Goal: Answer question/provide support

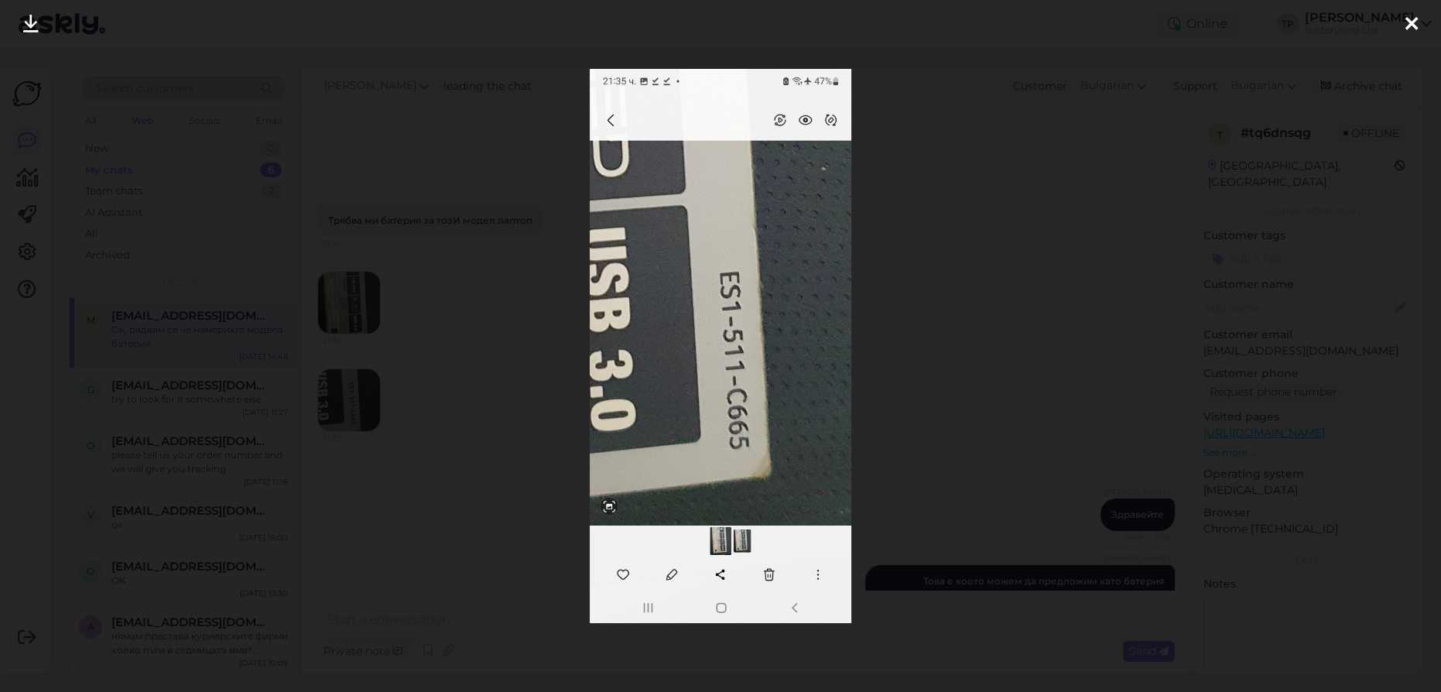
click at [1409, 31] on icon at bounding box center [1411, 25] width 12 height 20
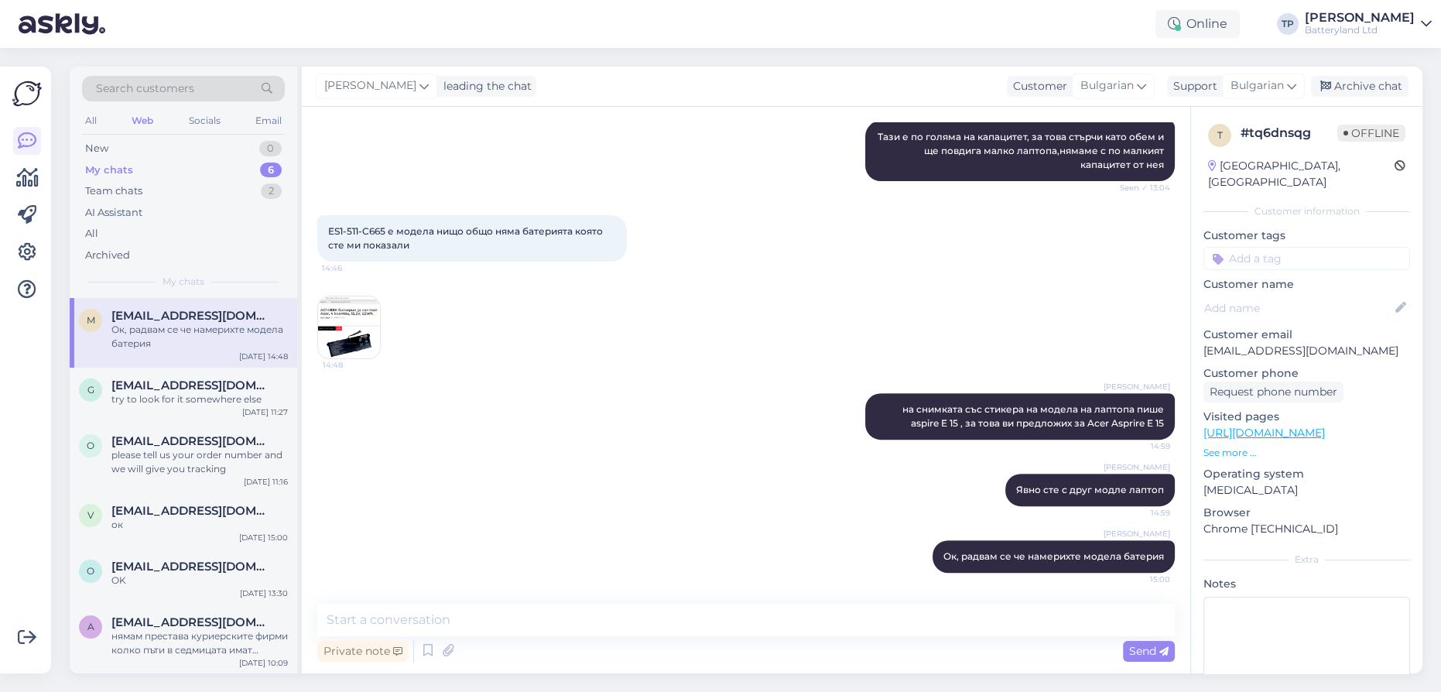
scroll to position [737, 0]
click at [450, 617] on textarea at bounding box center [745, 619] width 857 height 32
type textarea "Извинявам се за объркването..."
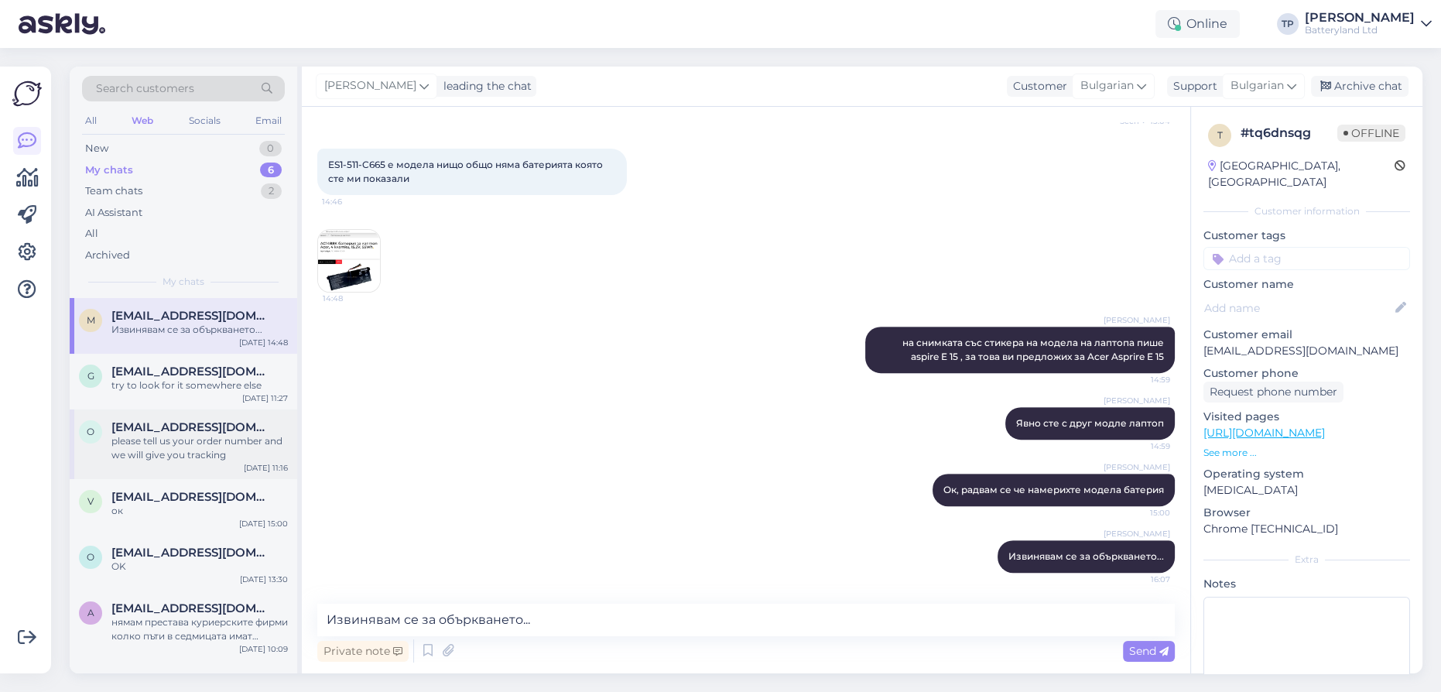
click at [224, 427] on div "[EMAIL_ADDRESS][DOMAIN_NAME] please tell us your order number and we will give …" at bounding box center [199, 441] width 176 height 42
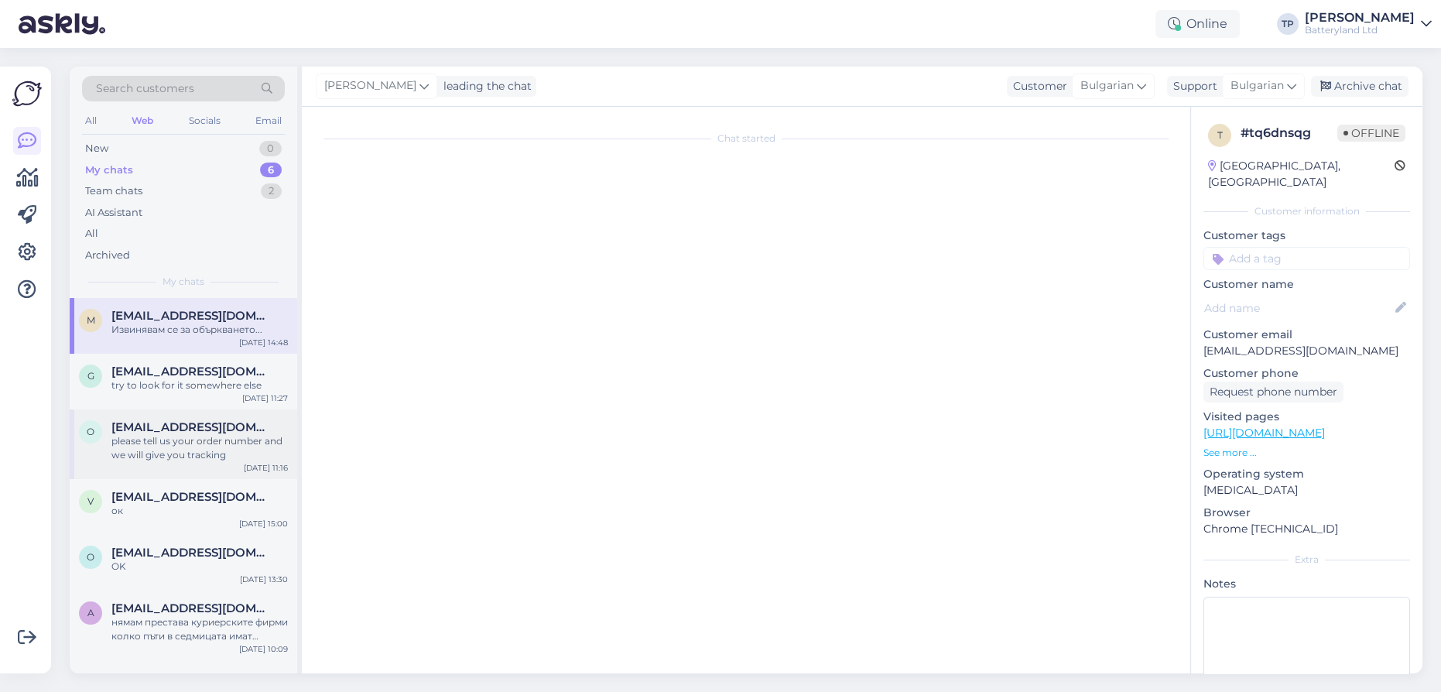
scroll to position [0, 0]
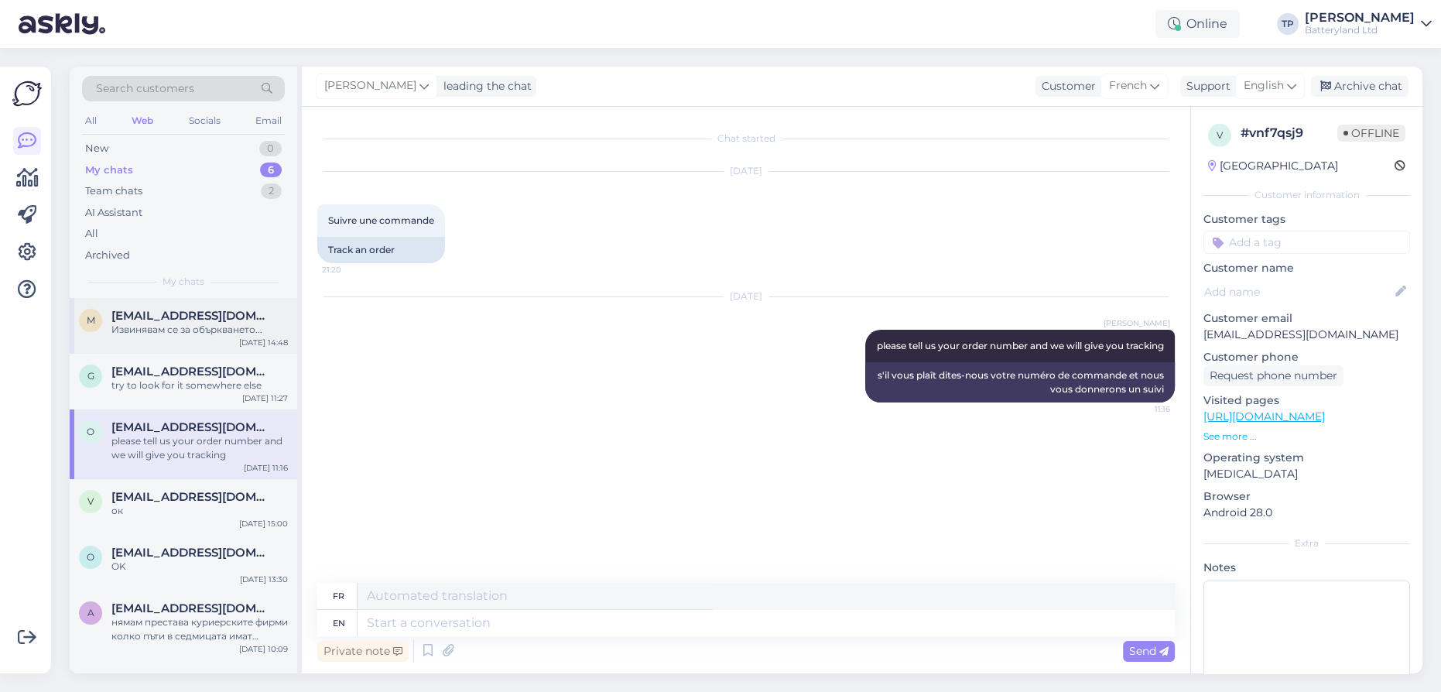
click at [132, 312] on span "[EMAIL_ADDRESS][DOMAIN_NAME]" at bounding box center [191, 316] width 161 height 14
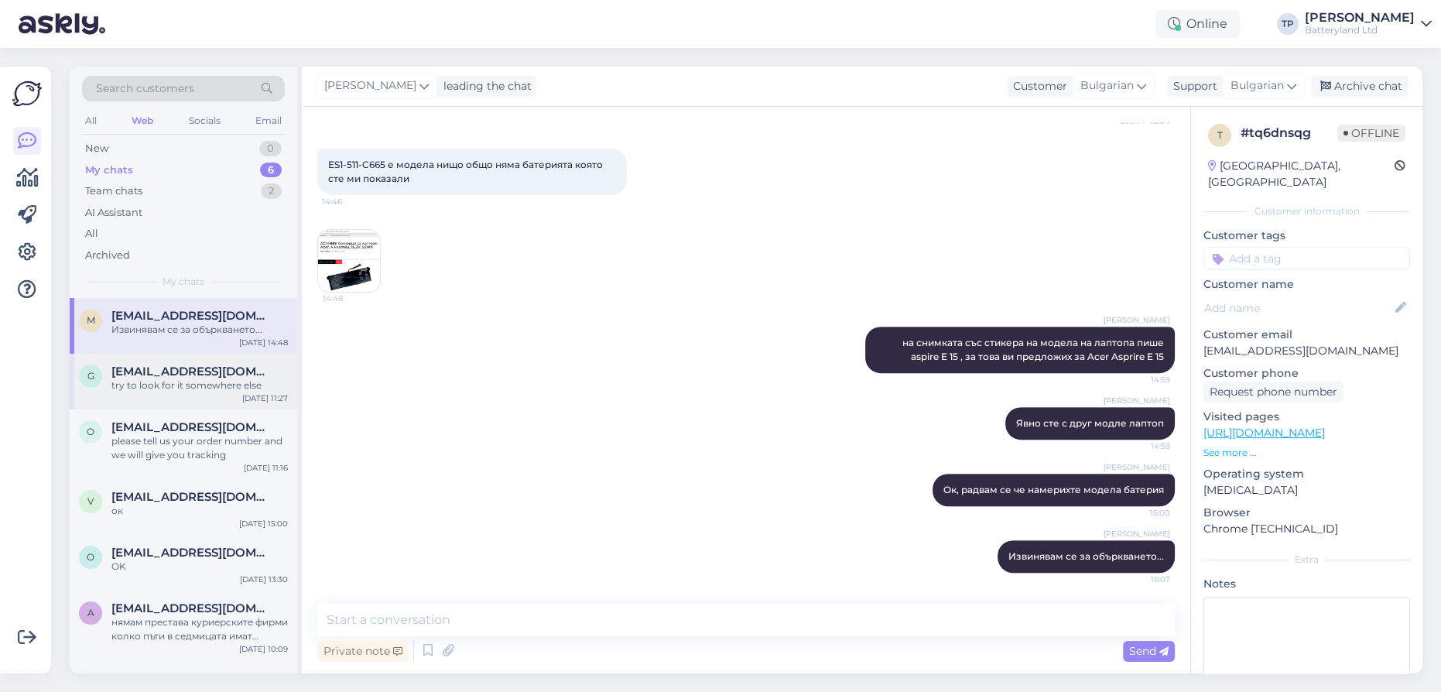
click at [150, 375] on div "[EMAIL_ADDRESS][DOMAIN_NAME] try to look for it somewhere else" at bounding box center [199, 378] width 176 height 28
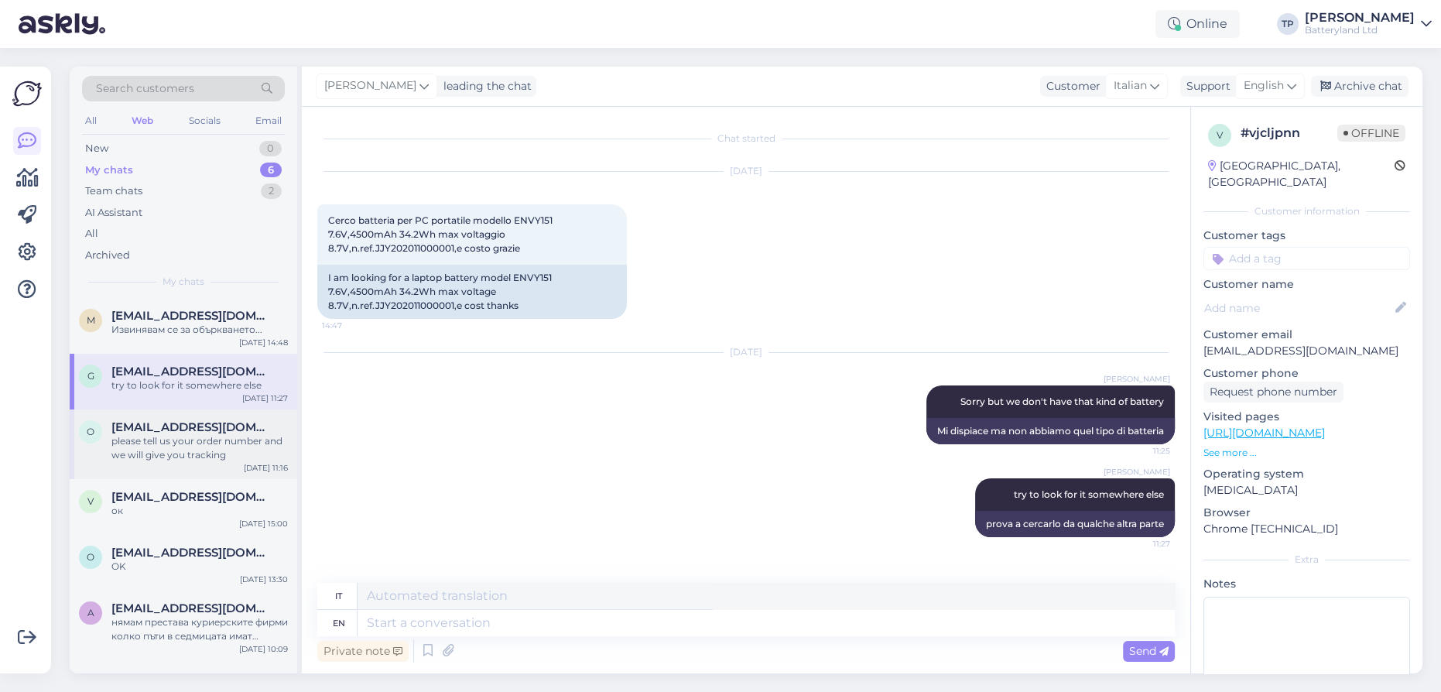
click at [131, 434] on div "O [EMAIL_ADDRESS][DOMAIN_NAME] please tell us your order number and we will giv…" at bounding box center [183, 444] width 227 height 70
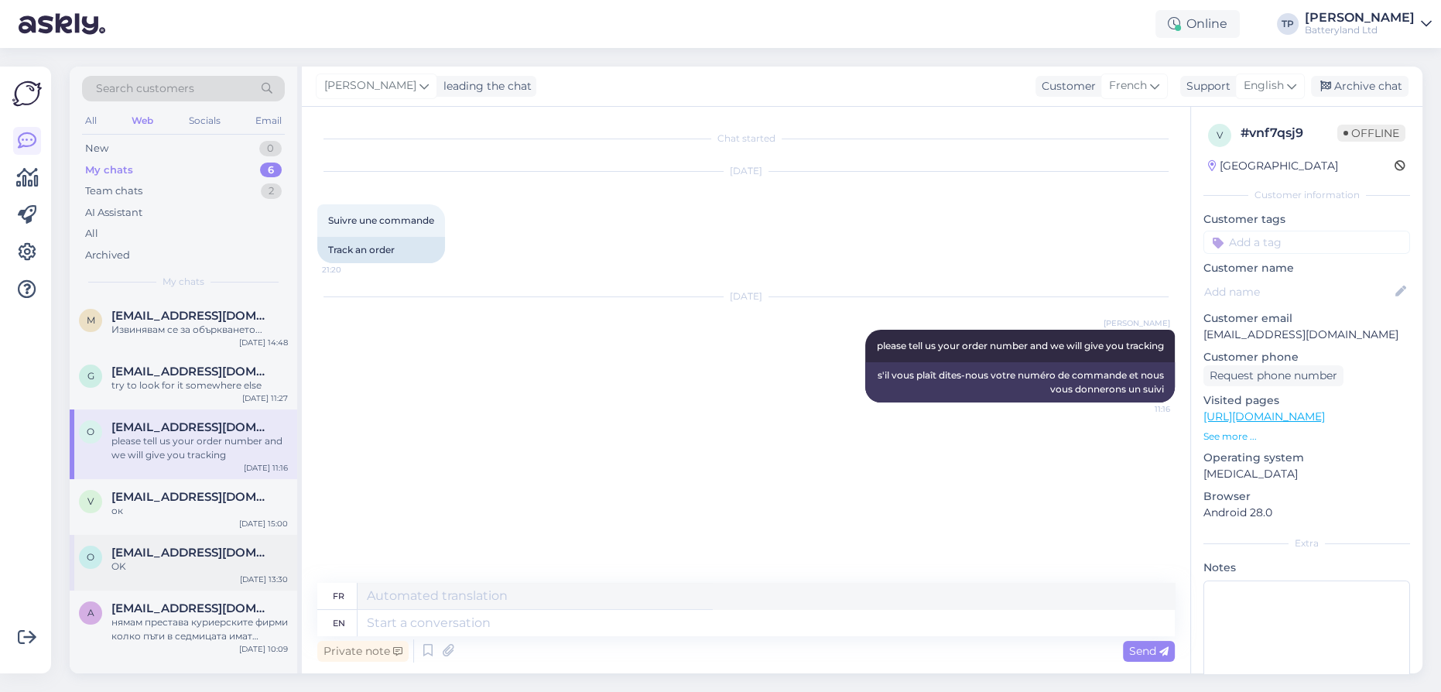
click at [152, 535] on div "o [EMAIL_ADDRESS][DOMAIN_NAME] OK [DATE] 13:30" at bounding box center [183, 563] width 227 height 56
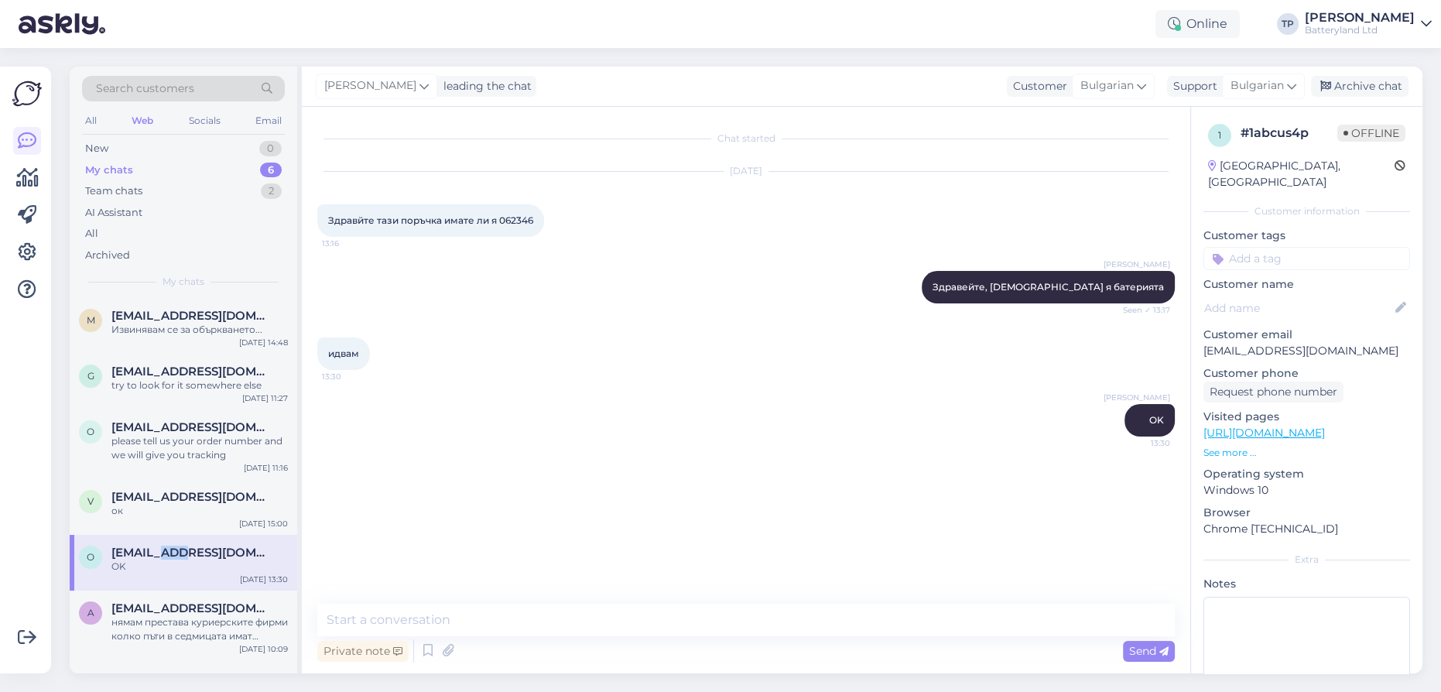
click at [152, 535] on div "o [EMAIL_ADDRESS][DOMAIN_NAME] OK [DATE] 13:30" at bounding box center [183, 563] width 227 height 56
click at [193, 601] on span "[EMAIL_ADDRESS][DOMAIN_NAME]" at bounding box center [191, 608] width 161 height 14
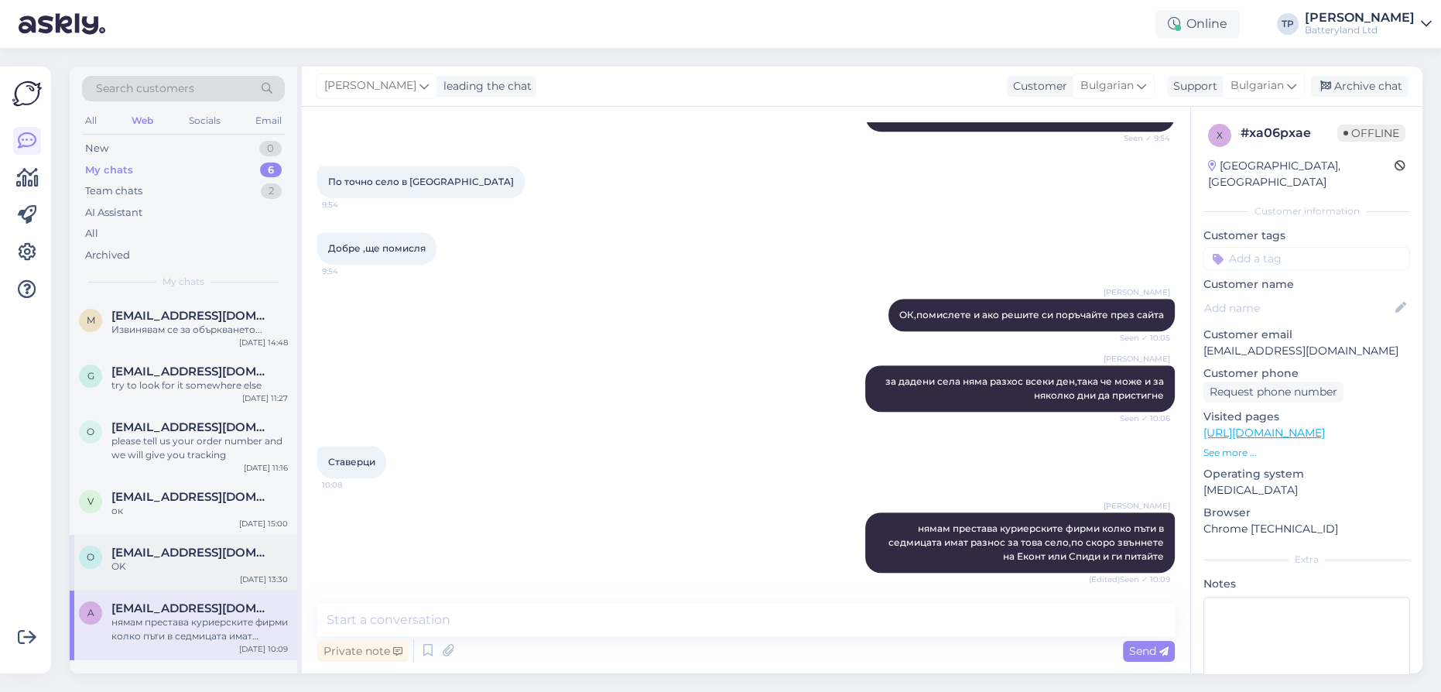
click at [167, 545] on div "[EMAIL_ADDRESS][DOMAIN_NAME] OK" at bounding box center [199, 559] width 176 height 28
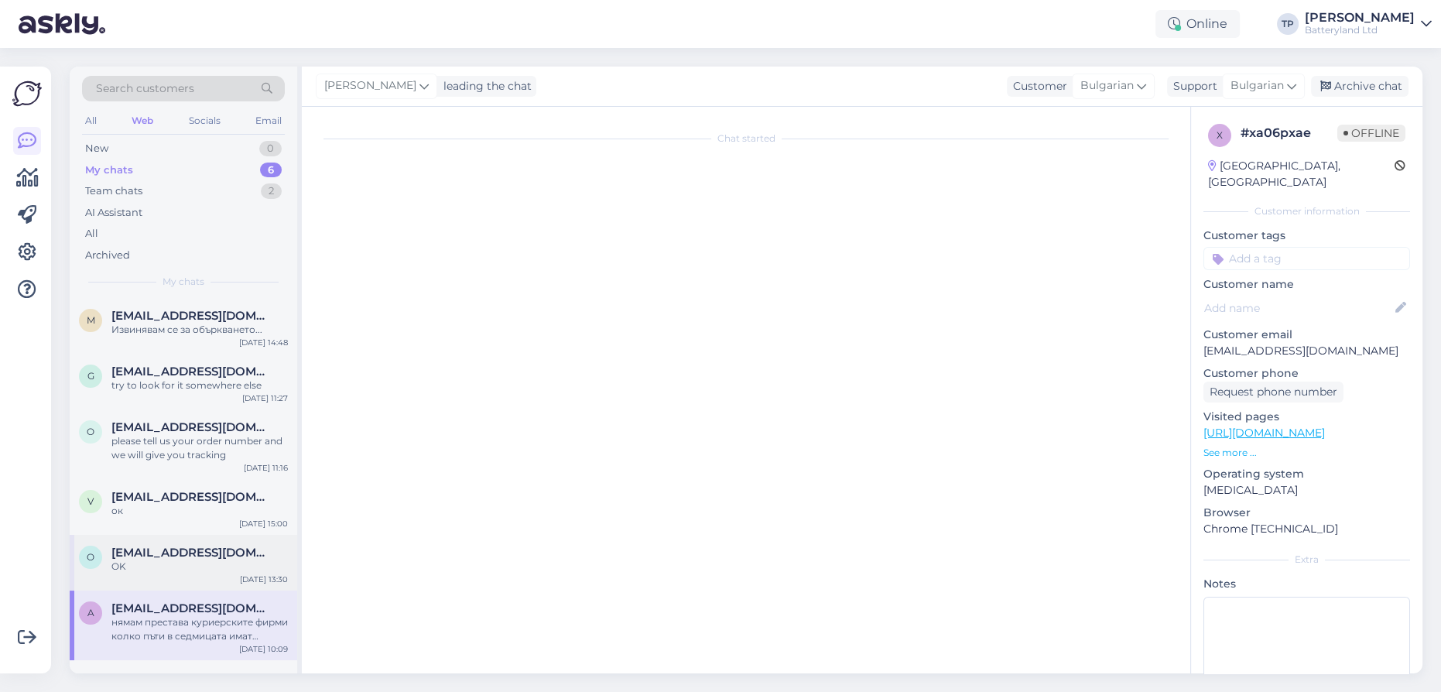
scroll to position [0, 0]
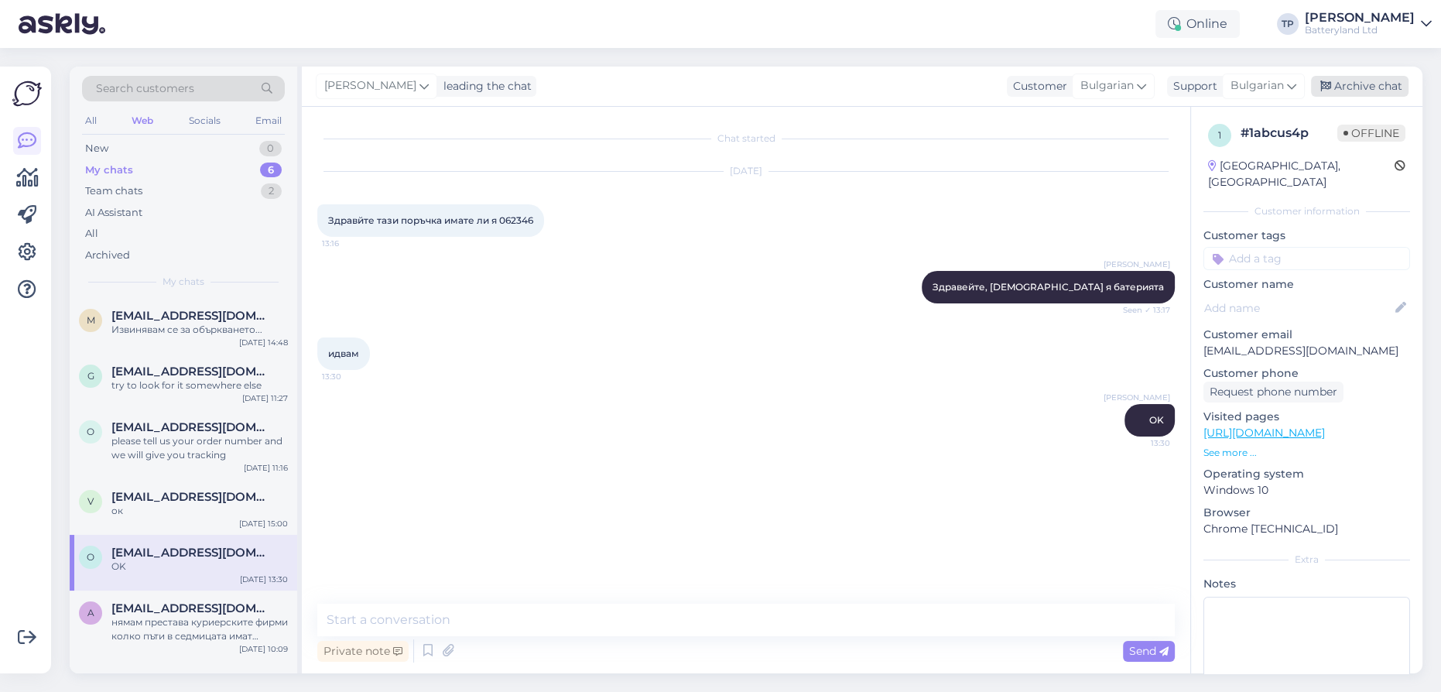
click at [1353, 84] on div "Archive chat" at bounding box center [1359, 86] width 97 height 21
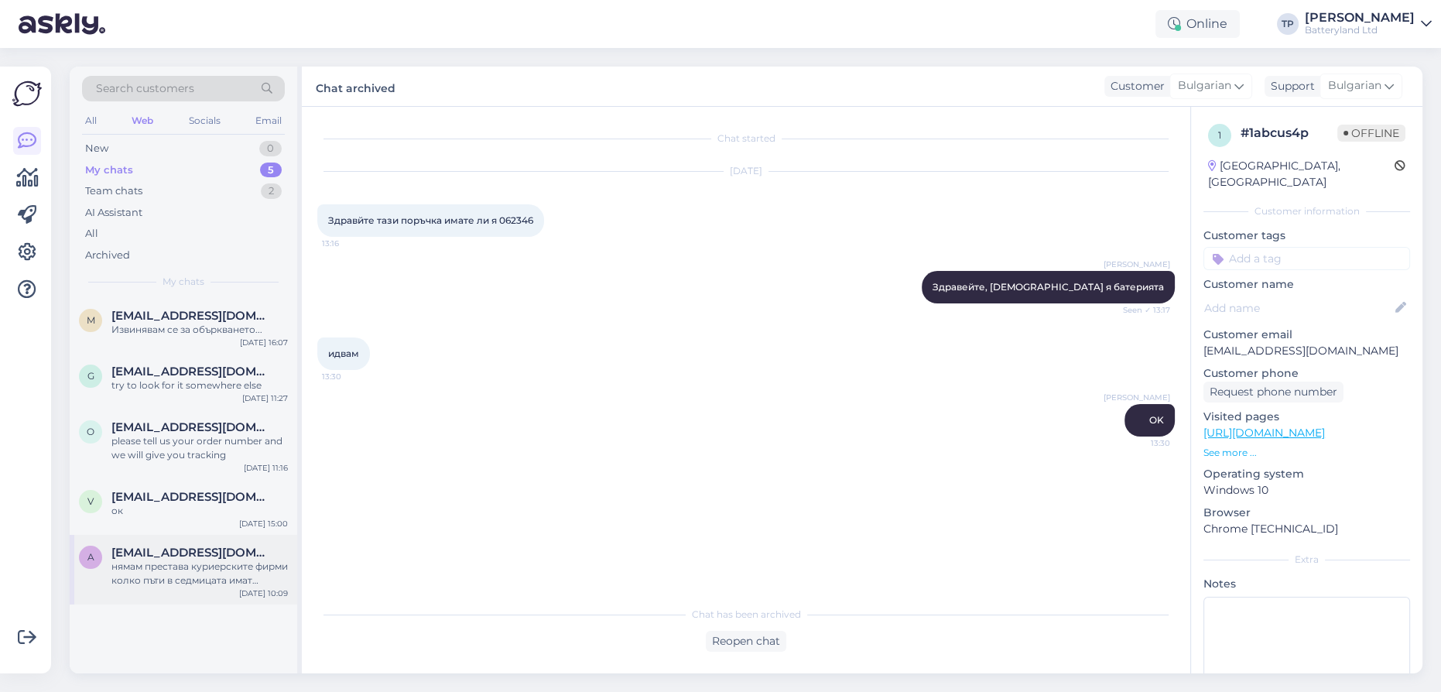
click at [201, 535] on div "a [EMAIL_ADDRESS][DOMAIN_NAME] нямам престава куриерските фирми колко пъти в се…" at bounding box center [183, 570] width 227 height 70
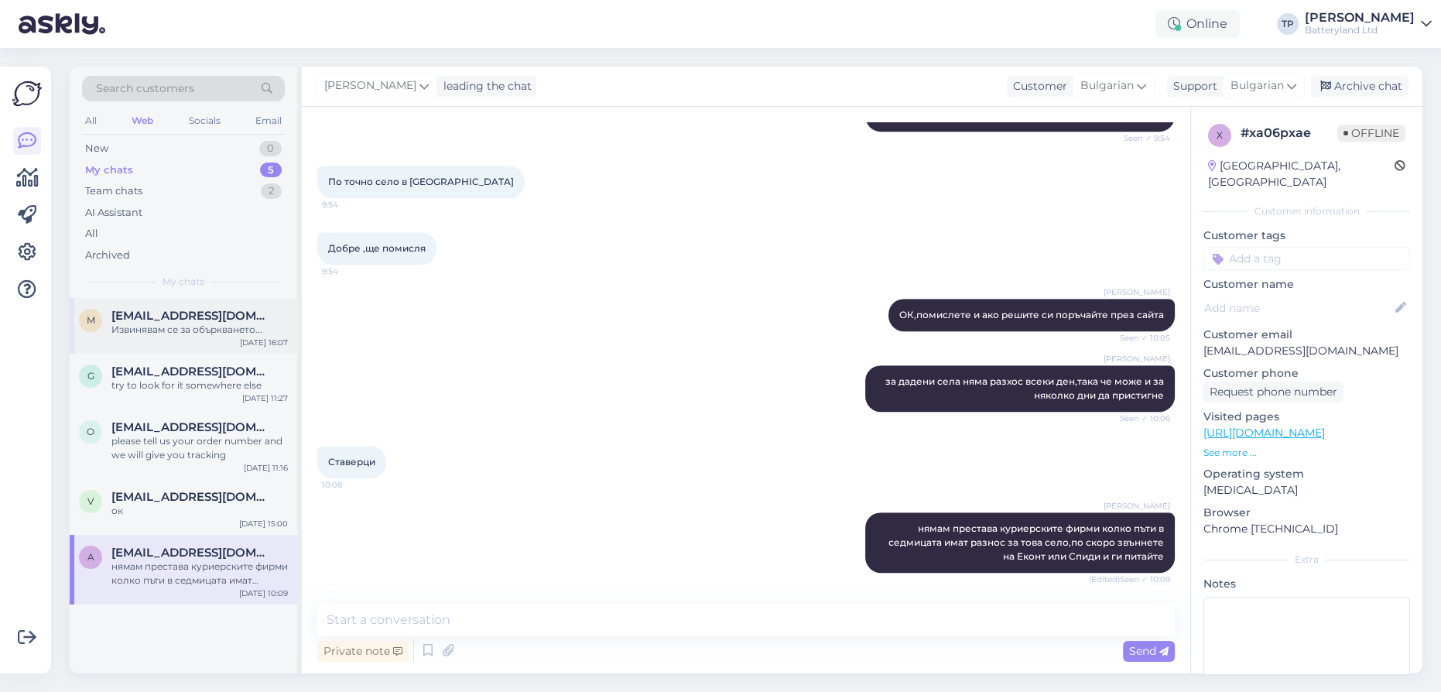
click at [179, 313] on span "[EMAIL_ADDRESS][DOMAIN_NAME]" at bounding box center [191, 316] width 161 height 14
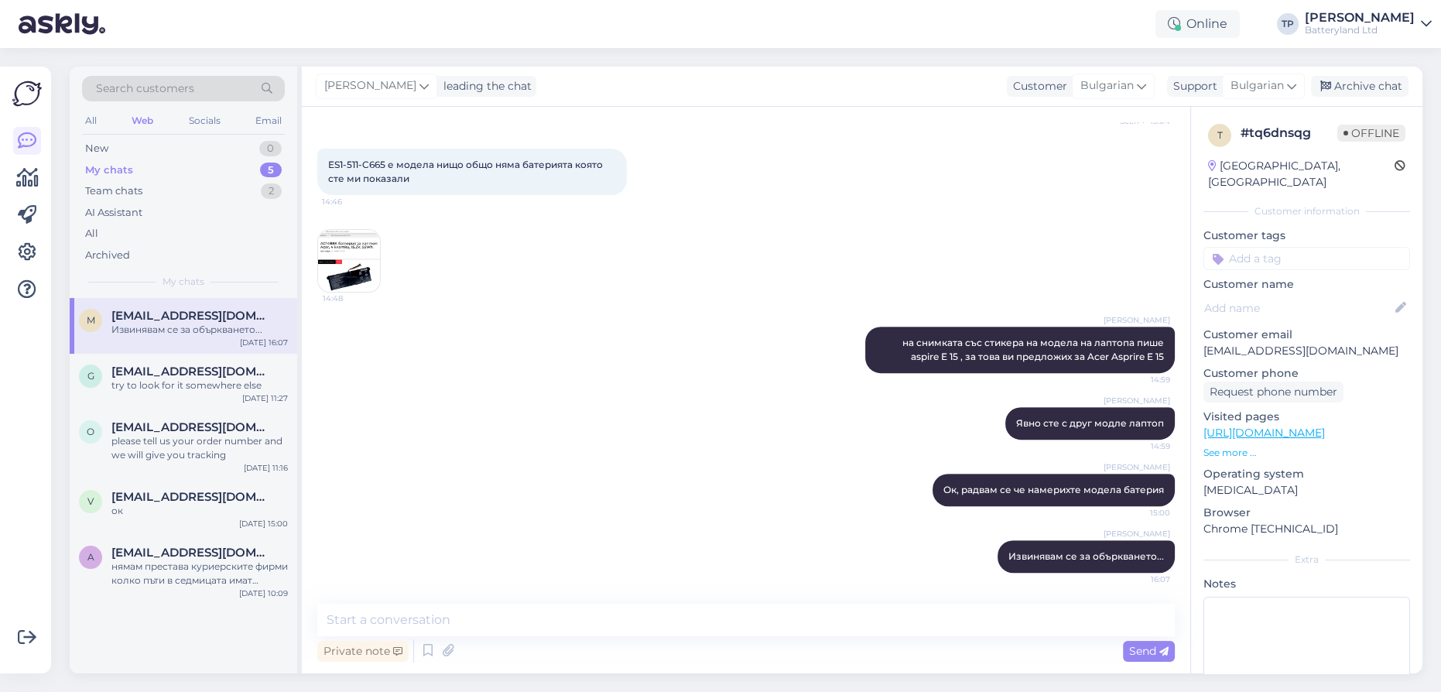
scroll to position [803, 0]
click at [167, 358] on div "g [EMAIL_ADDRESS][DOMAIN_NAME] try to look for it somewhere else [DATE] 11:27" at bounding box center [183, 382] width 227 height 56
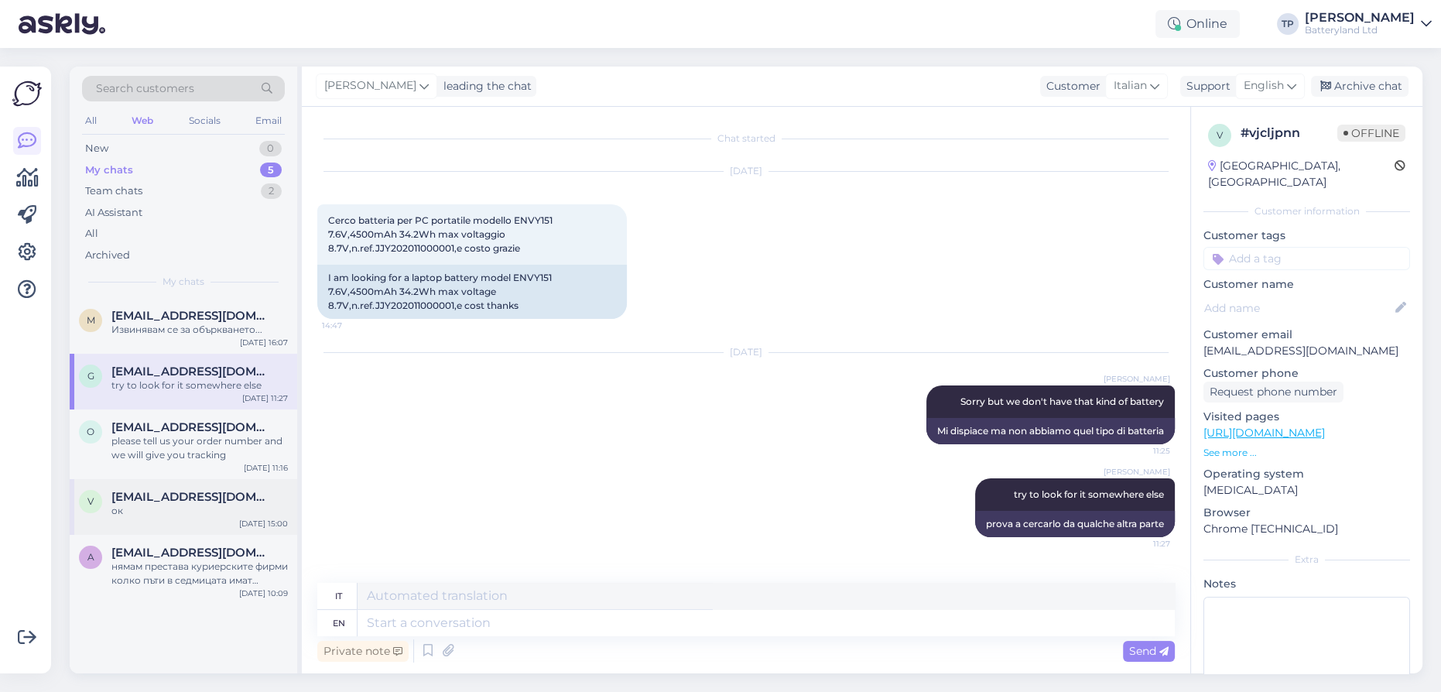
click at [186, 490] on div "[EMAIL_ADDRESS][DOMAIN_NAME] ок" at bounding box center [199, 504] width 176 height 28
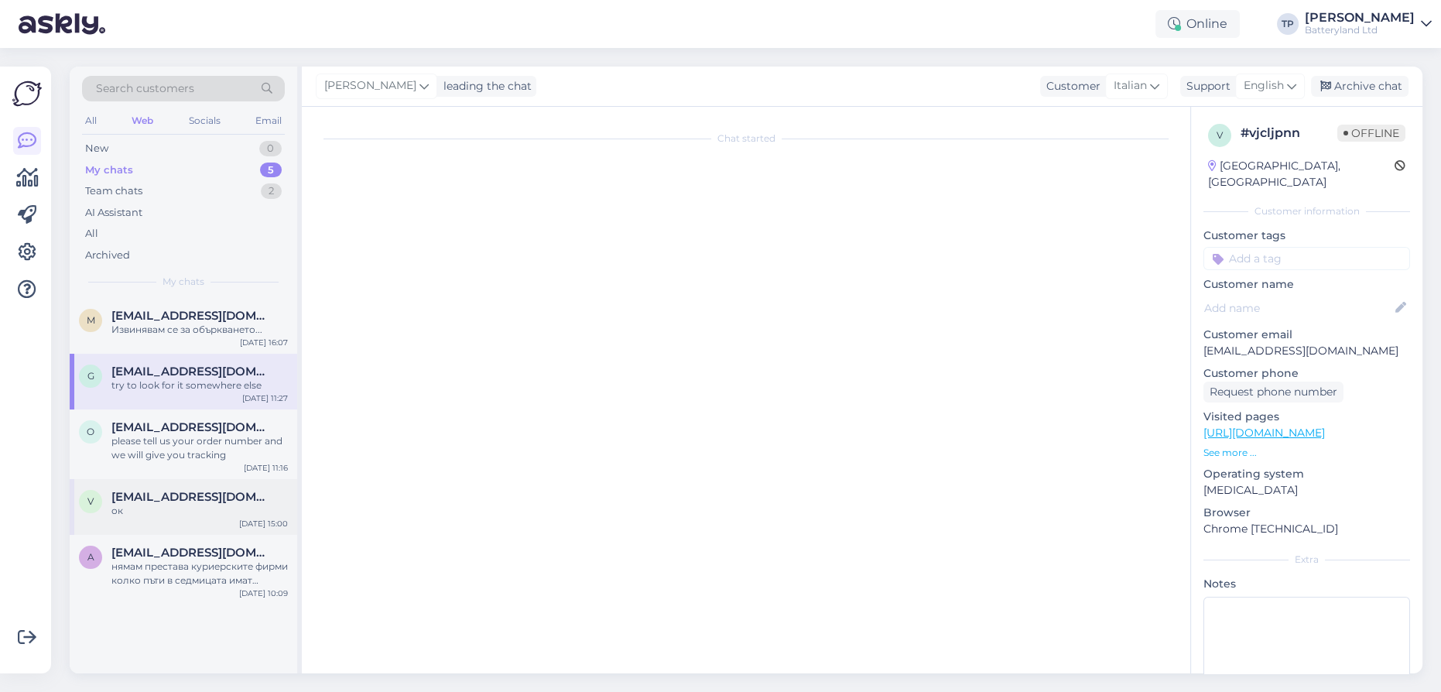
scroll to position [39, 0]
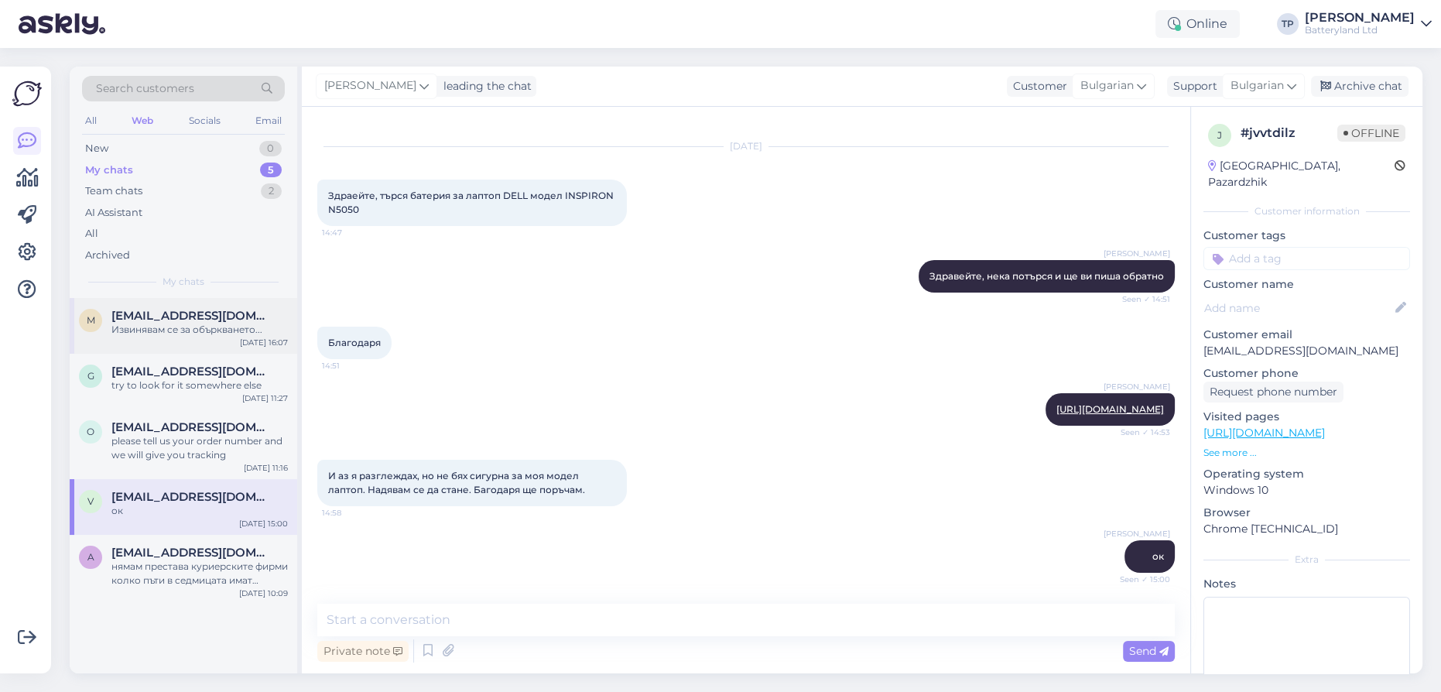
click at [186, 319] on span "[EMAIL_ADDRESS][DOMAIN_NAME]" at bounding box center [191, 316] width 161 height 14
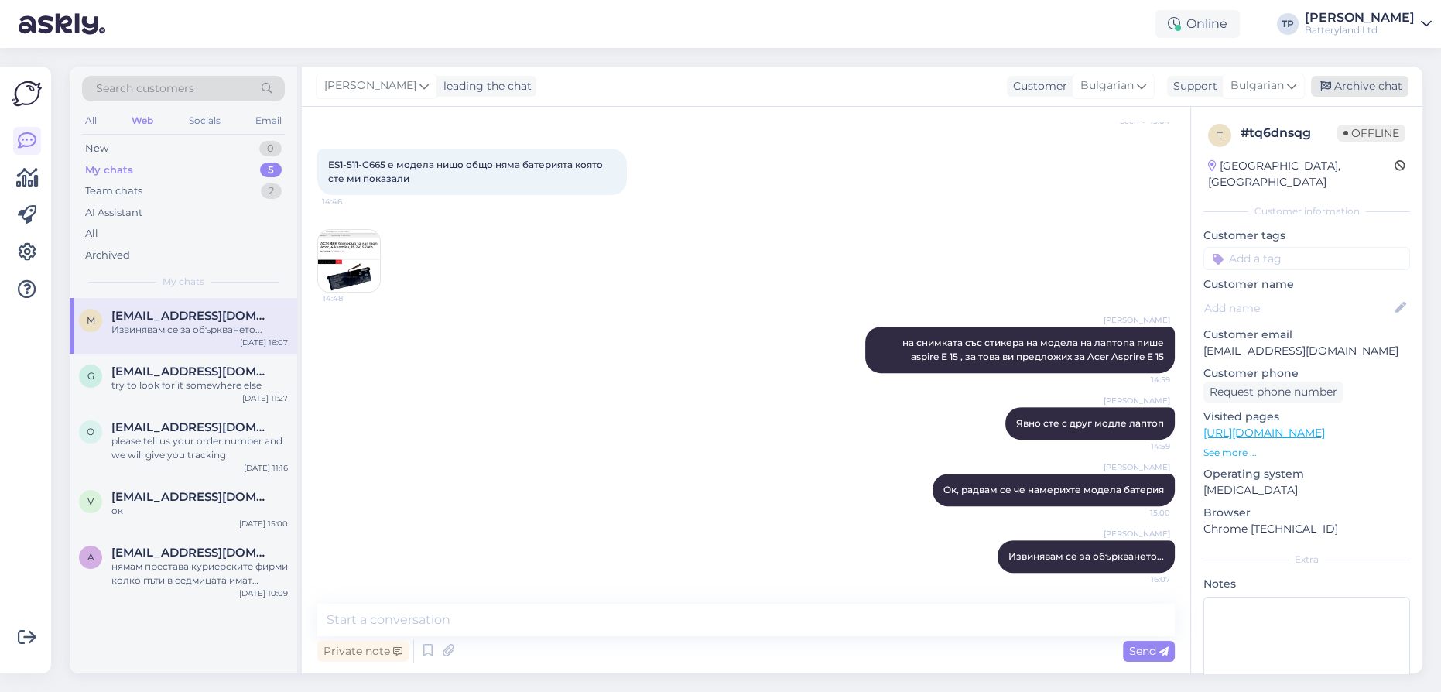
click at [1380, 80] on div "Archive chat" at bounding box center [1359, 86] width 97 height 21
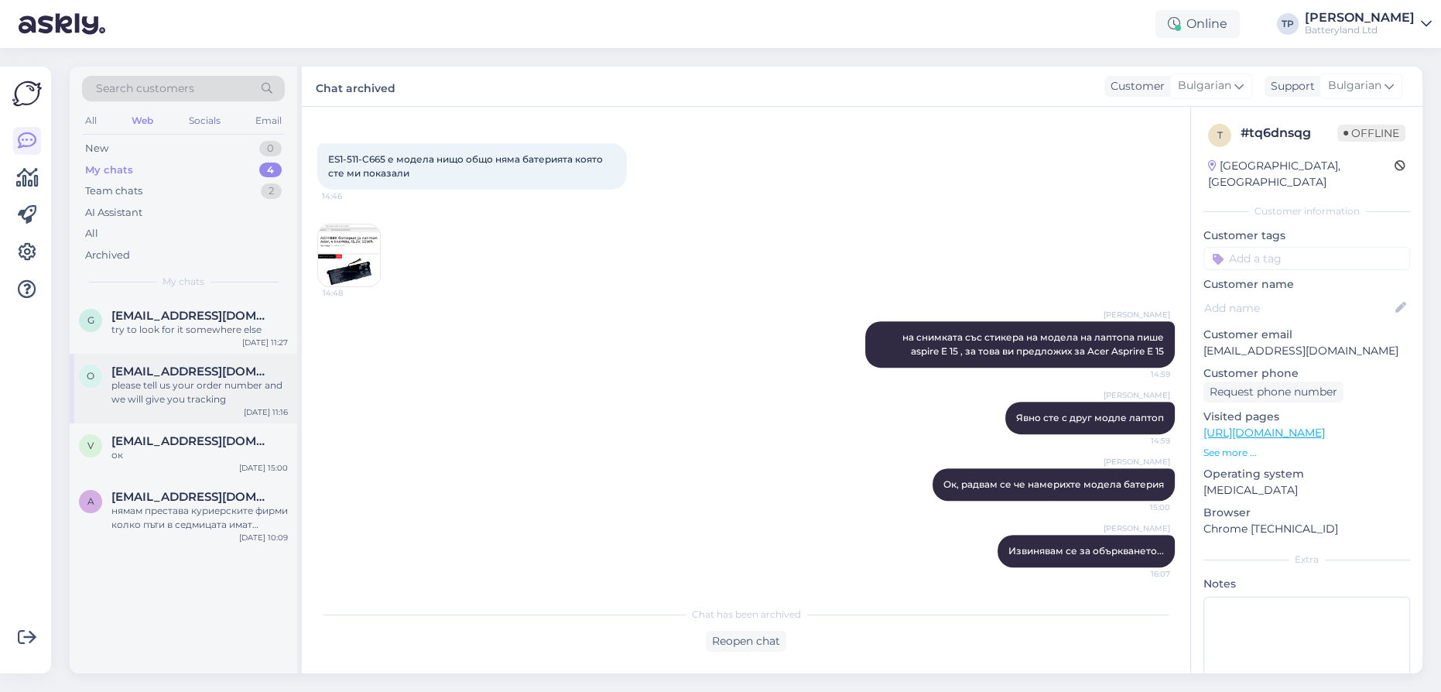
click at [168, 373] on span "[EMAIL_ADDRESS][DOMAIN_NAME]" at bounding box center [191, 371] width 161 height 14
